Goal: Information Seeking & Learning: Find specific fact

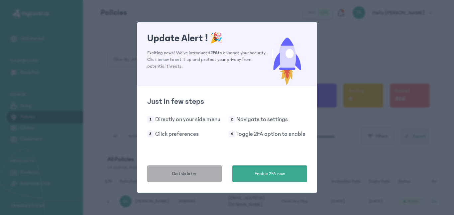
click at [204, 171] on button "Do this later" at bounding box center [184, 173] width 75 height 17
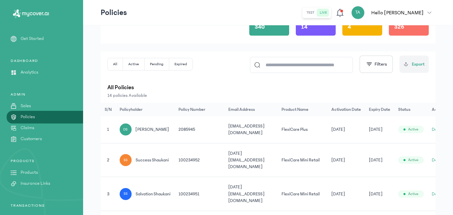
scroll to position [0, 12]
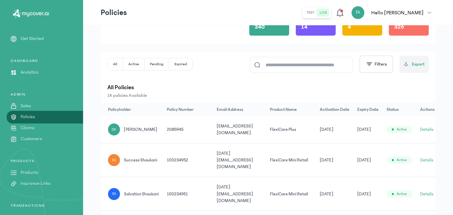
click at [427, 129] on button "Details" at bounding box center [426, 129] width 13 height 7
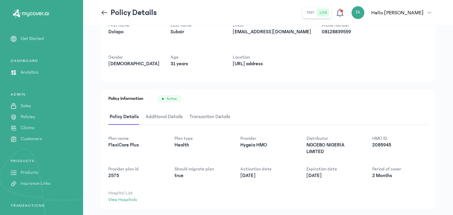
scroll to position [39, 0]
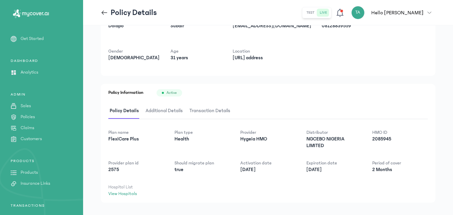
click at [166, 113] on span "Additional Details" at bounding box center [164, 111] width 40 height 16
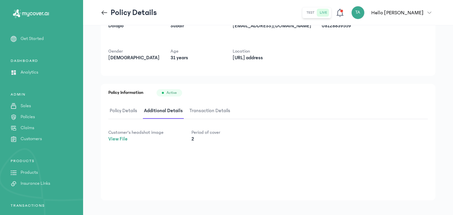
click at [208, 109] on span "Transaction Details" at bounding box center [210, 111] width 44 height 16
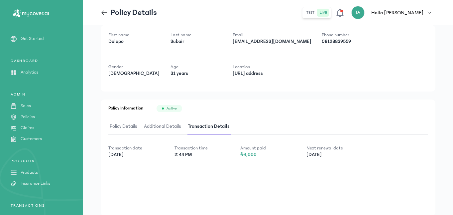
scroll to position [25, 0]
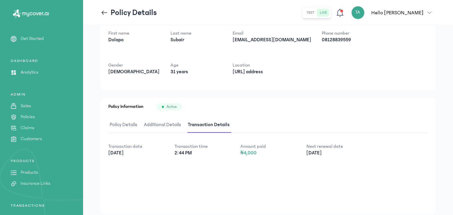
click at [133, 124] on span "Policy Details" at bounding box center [123, 125] width 30 height 16
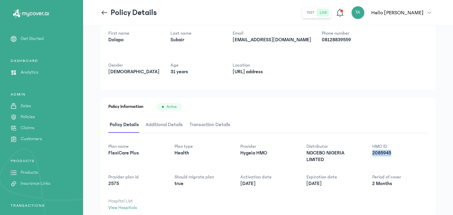
drag, startPoint x: 374, startPoint y: 152, endPoint x: 399, endPoint y: 152, distance: 24.9
click at [399, 152] on p "2085945" at bounding box center [399, 152] width 55 height 7
copy p "2085945"
click at [221, 85] on div "First name [PERSON_NAME] Last name Subair Email [EMAIL_ADDRESS][DOMAIN_NAME] Ph…" at bounding box center [268, 56] width 334 height 66
drag, startPoint x: 284, startPoint y: 40, endPoint x: 231, endPoint y: 41, distance: 52.8
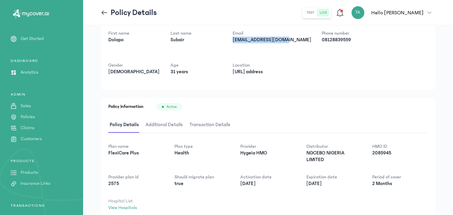
click at [231, 41] on div "First name [PERSON_NAME] Last name Subair Email [EMAIL_ADDRESS][DOMAIN_NAME] Ph…" at bounding box center [268, 56] width 334 height 66
copy p "[EMAIL_ADDRESS][DOMAIN_NAME]"
click at [231, 86] on div "First name [PERSON_NAME] Last name Subair Email [EMAIL_ADDRESS][DOMAIN_NAME] Ph…" at bounding box center [268, 56] width 334 height 66
drag, startPoint x: 373, startPoint y: 152, endPoint x: 399, endPoint y: 154, distance: 25.3
click at [399, 154] on p "2085945" at bounding box center [399, 152] width 55 height 7
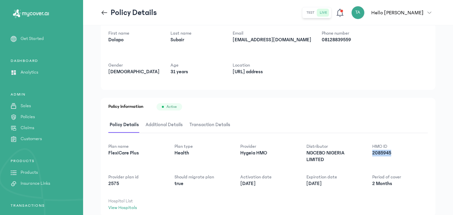
copy p "2085945"
